Goal: Information Seeking & Learning: Learn about a topic

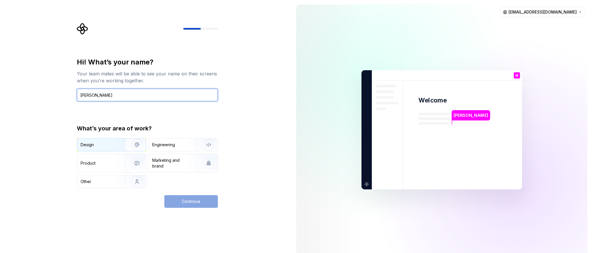
type input "[PERSON_NAME]"
click at [129, 141] on img "button" at bounding box center [133, 144] width 37 height 39
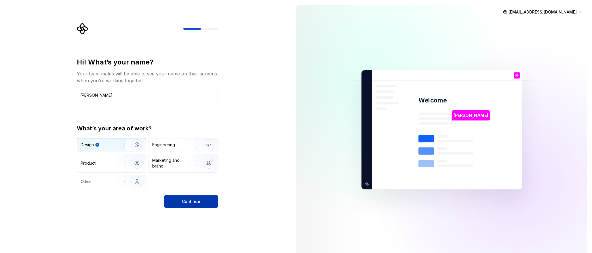
click at [199, 202] on span "Continue" at bounding box center [191, 202] width 18 height 6
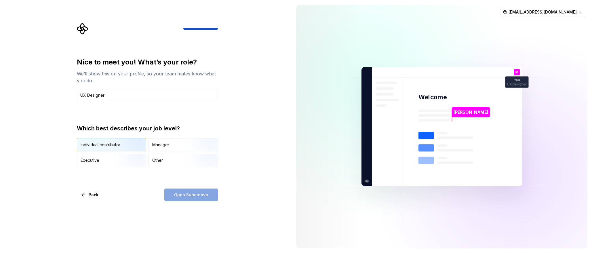
type input "UX Designer"
click at [123, 148] on img "button" at bounding box center [132, 152] width 37 height 39
click at [197, 196] on span "Open Supernova" at bounding box center [191, 195] width 34 height 6
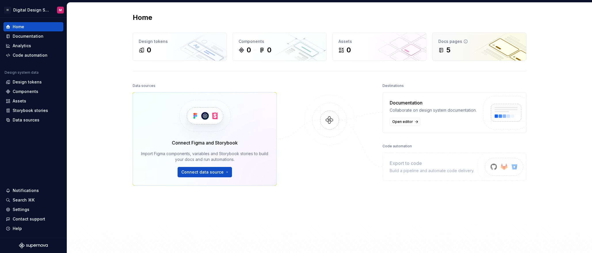
click at [495, 51] on div "5" at bounding box center [479, 49] width 82 height 9
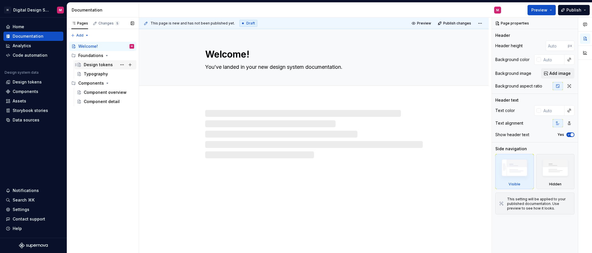
click at [111, 65] on div "Design tokens" at bounding box center [109, 65] width 50 height 8
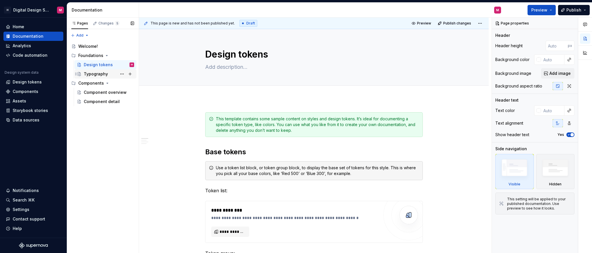
click at [103, 74] on div "Typography" at bounding box center [96, 74] width 24 height 6
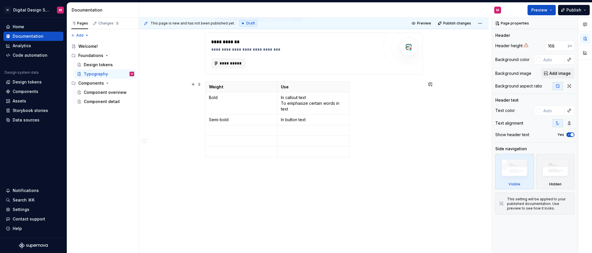
scroll to position [398, 0]
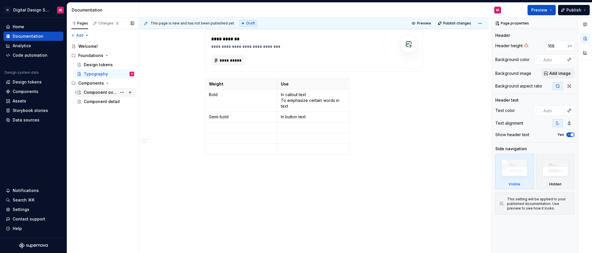
click at [106, 93] on div "Component overview" at bounding box center [100, 92] width 33 height 6
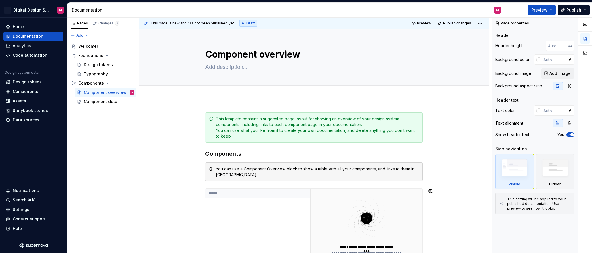
type textarea "*"
